Goal: Find contact information: Find contact information

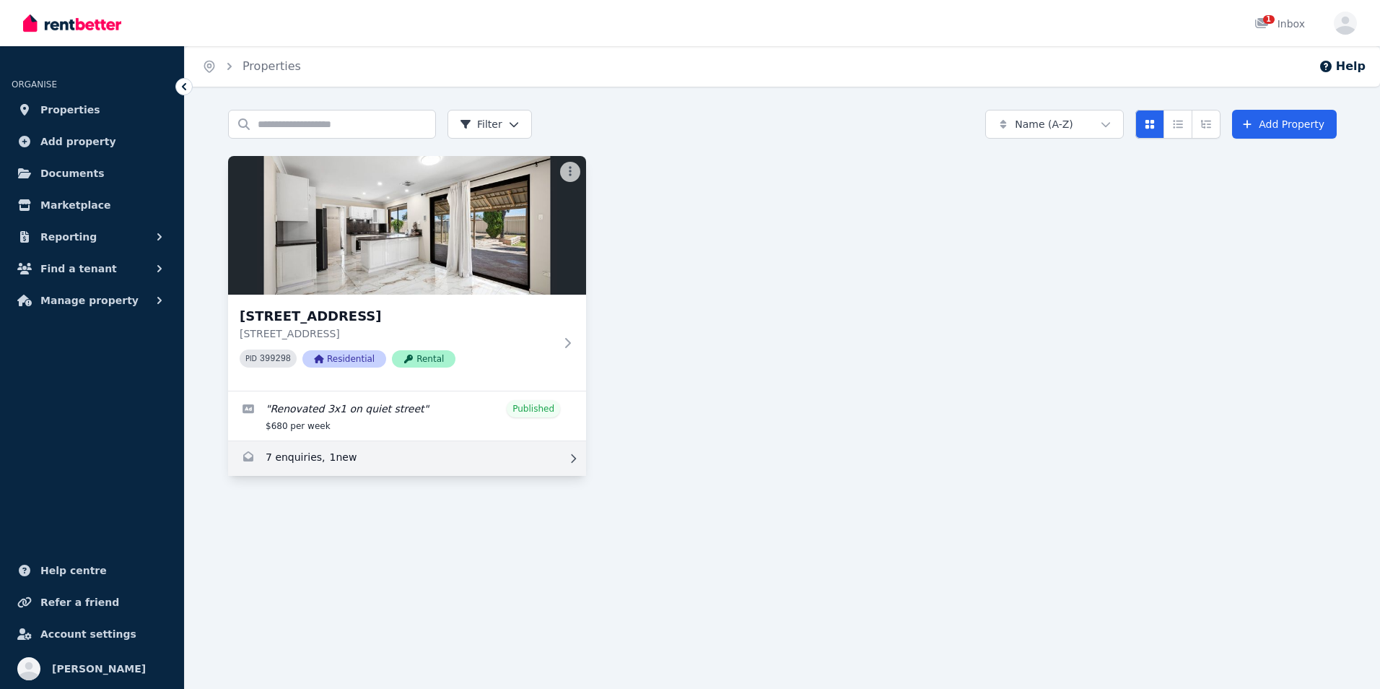
click at [404, 453] on link "Enquiries for 9 Lorikeet Way, Gosnells" at bounding box center [407, 458] width 358 height 35
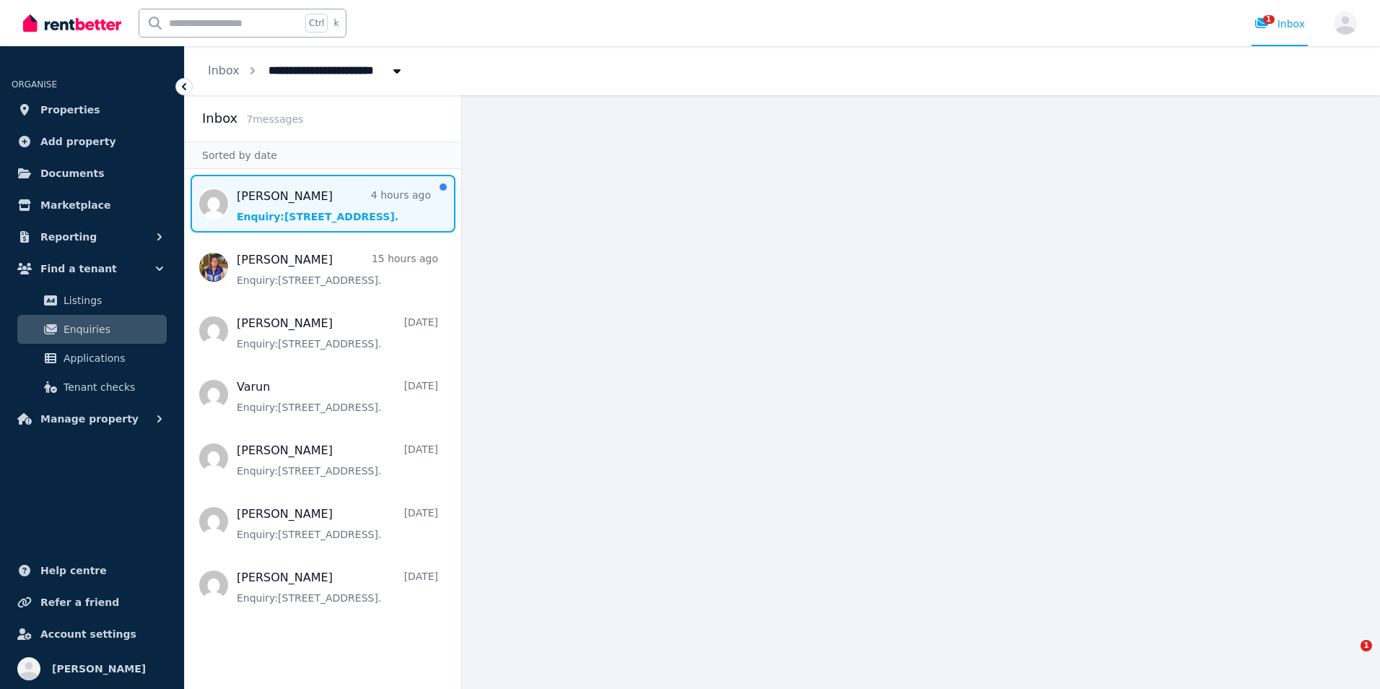
click at [335, 213] on span "Message list" at bounding box center [323, 204] width 277 height 58
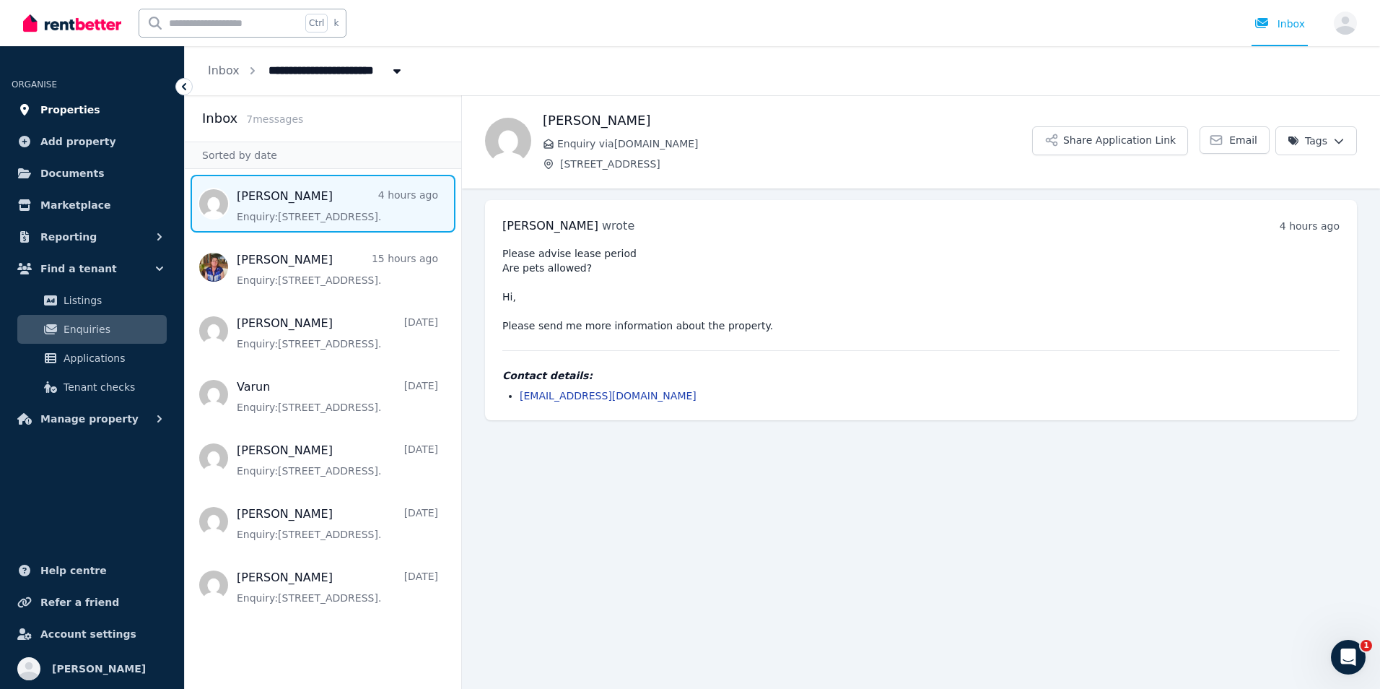
click at [95, 118] on link "Properties" at bounding box center [92, 109] width 161 height 29
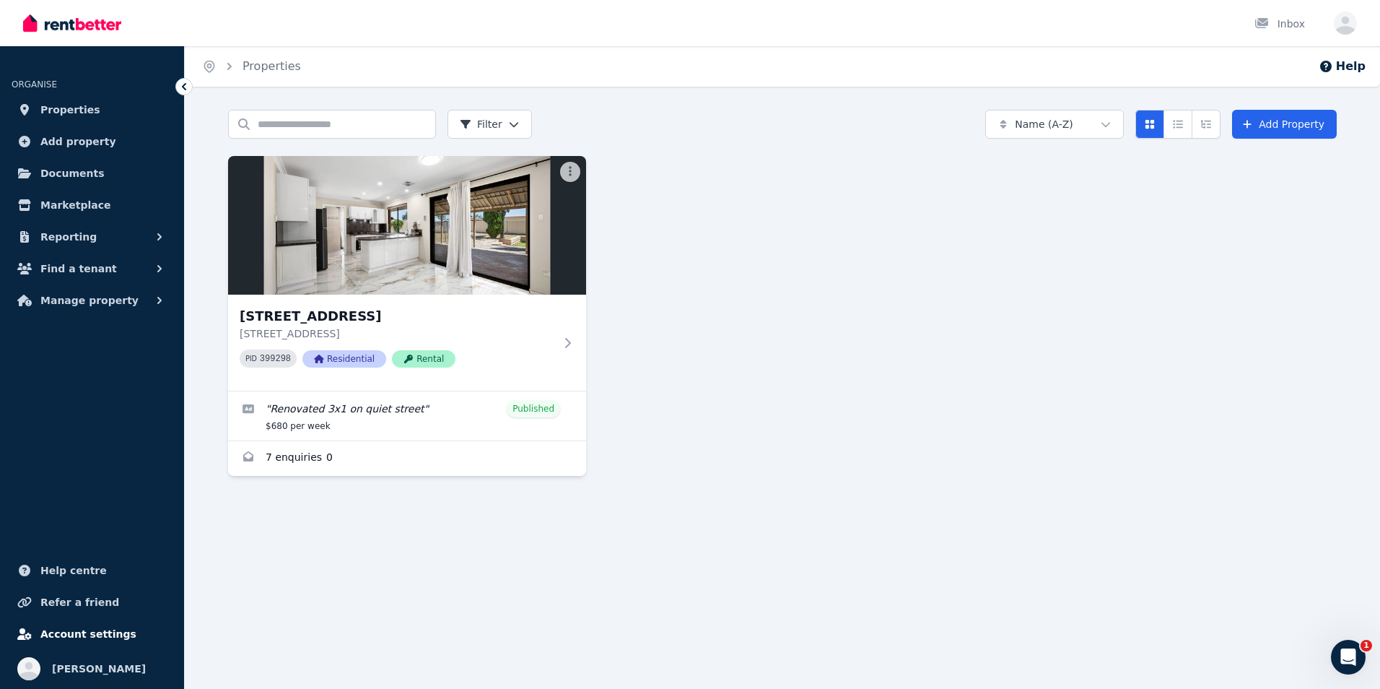
click at [103, 628] on span "Account settings" at bounding box center [88, 633] width 96 height 17
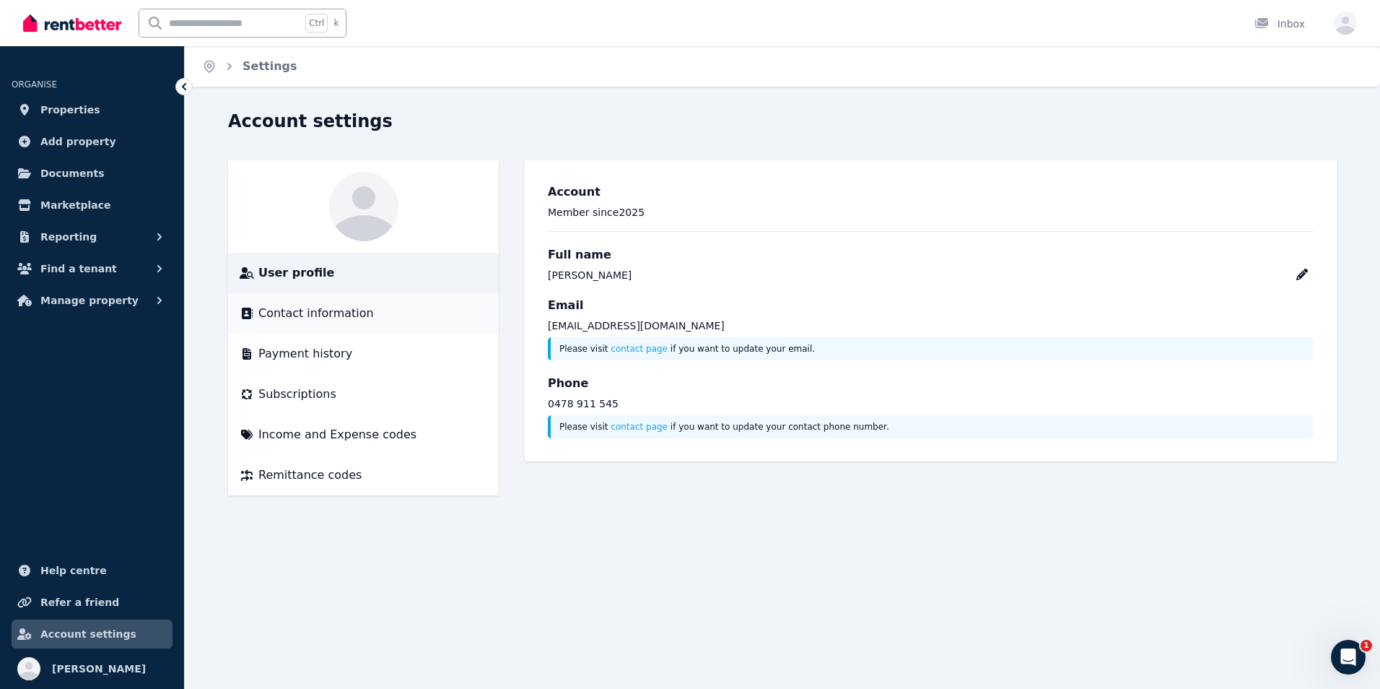
click at [373, 319] on div "Contact information" at bounding box center [364, 313] width 248 height 17
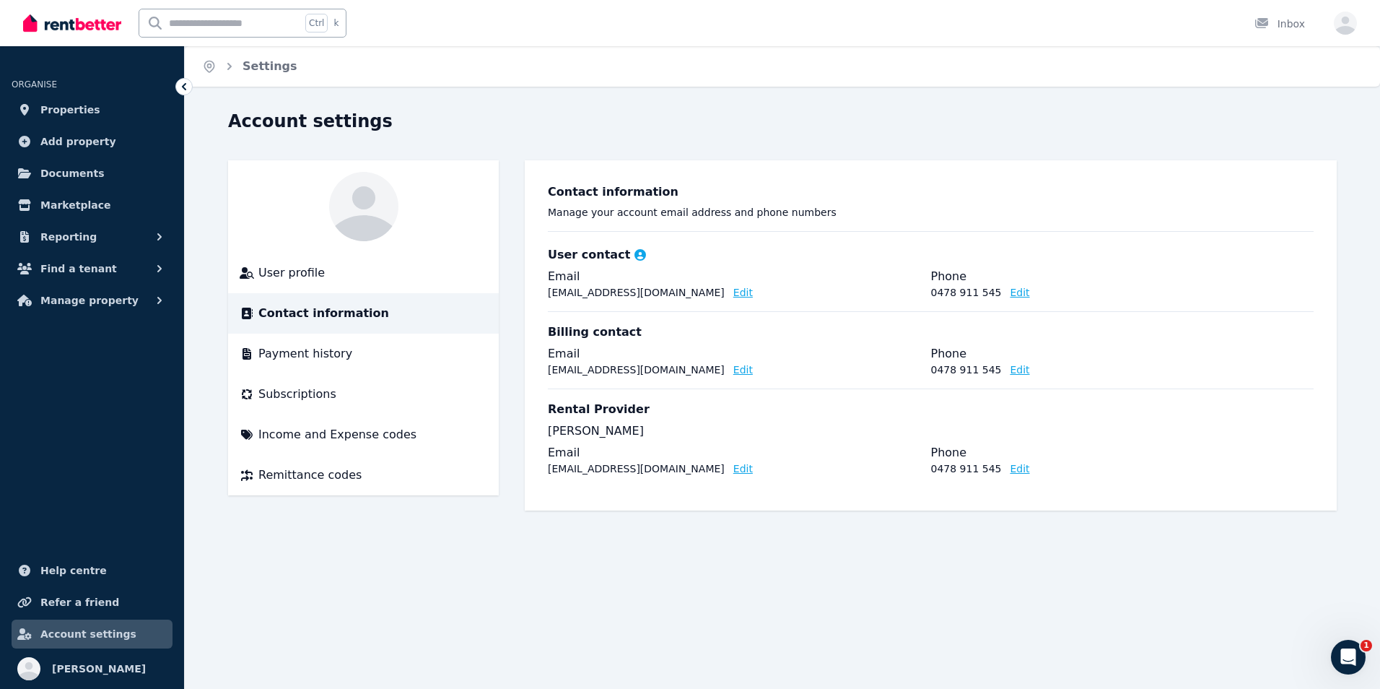
click at [622, 433] on p "[PERSON_NAME]" at bounding box center [931, 430] width 766 height 17
click at [1351, 22] on icon "button" at bounding box center [1345, 23] width 23 height 23
click at [1266, 137] on link "Account" at bounding box center [1262, 139] width 87 height 26
